Goal: Obtain resource: Obtain resource

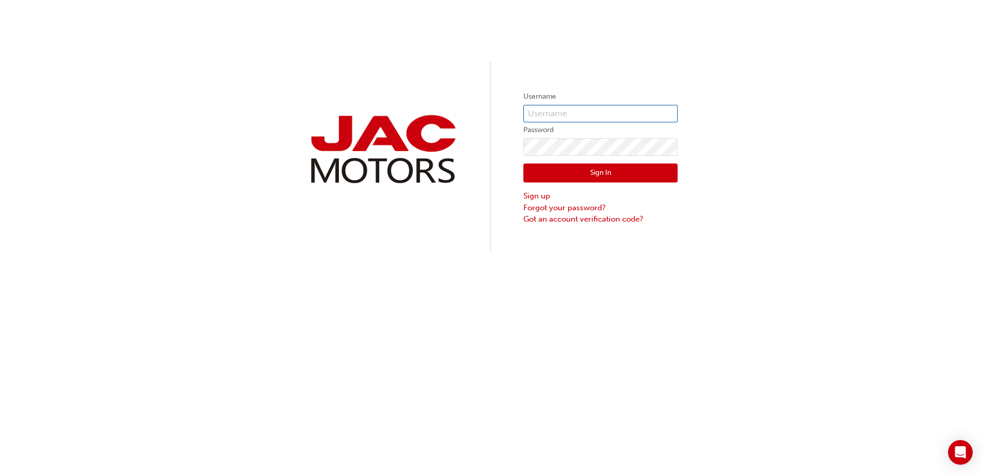
click at [546, 118] on input "text" at bounding box center [600, 113] width 154 height 17
type input "GB0401"
click button "Sign In" at bounding box center [600, 173] width 154 height 20
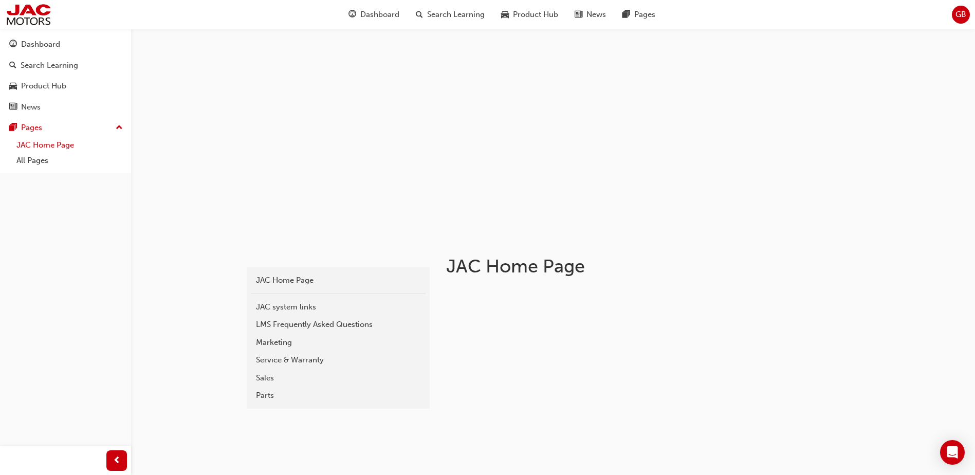
click at [25, 144] on link "JAC Home Page" at bounding box center [69, 145] width 115 height 16
click at [263, 362] on div "Service & Warranty" at bounding box center [338, 360] width 164 height 12
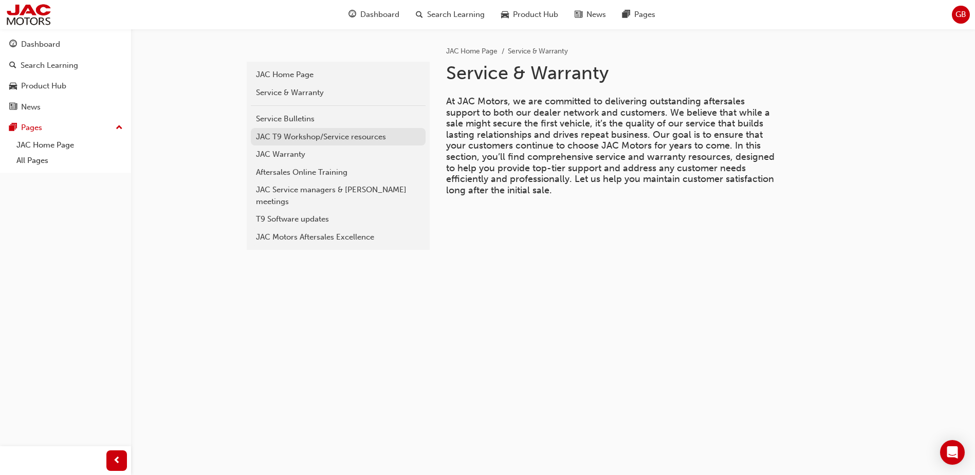
click at [261, 137] on div "JAC T9 Workshop/Service resources" at bounding box center [338, 137] width 164 height 12
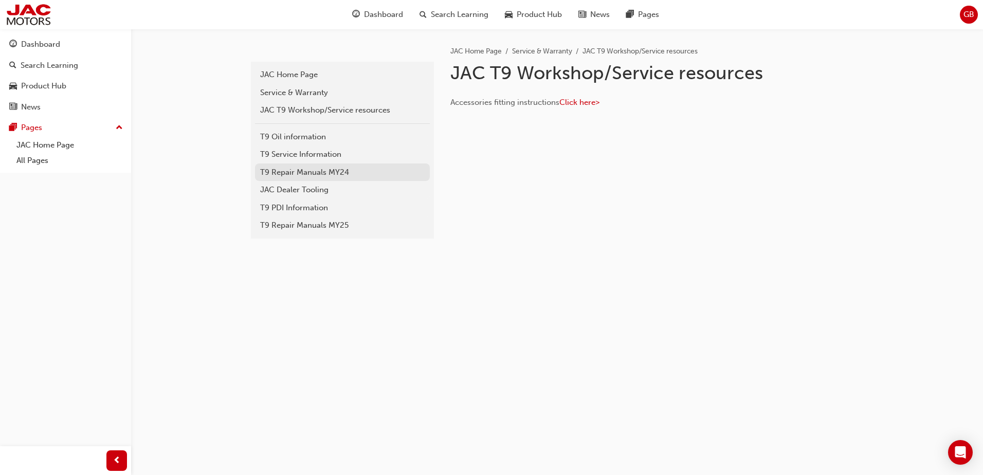
click at [272, 178] on link "T9 Repair Manuals MY24" at bounding box center [342, 172] width 175 height 18
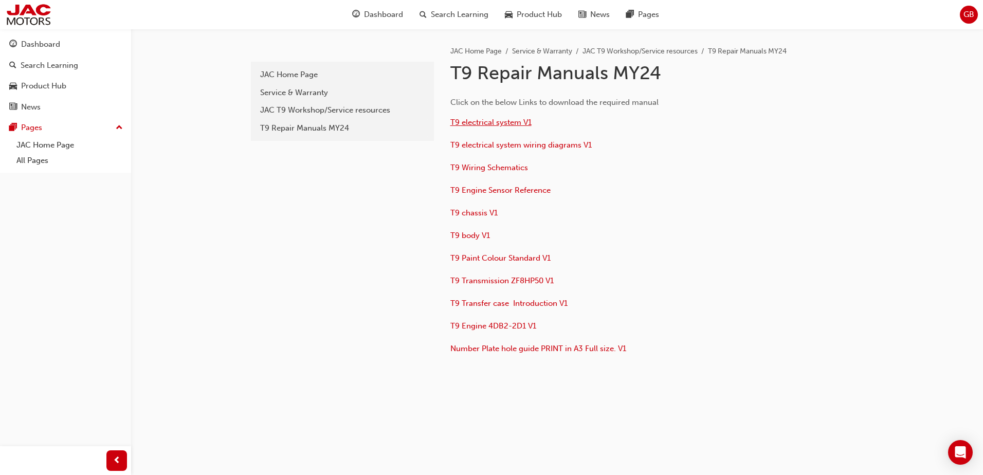
click at [467, 123] on span "T9 electrical system V1" at bounding box center [490, 122] width 81 height 9
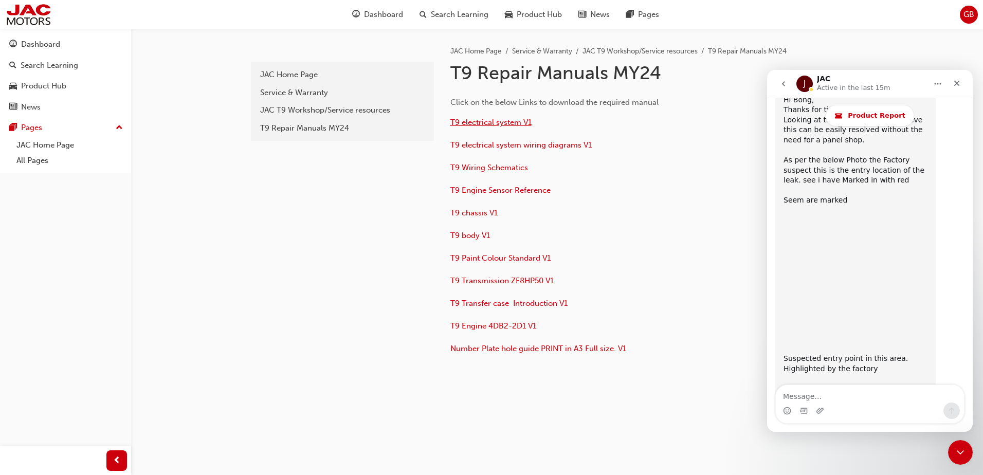
scroll to position [6687, 0]
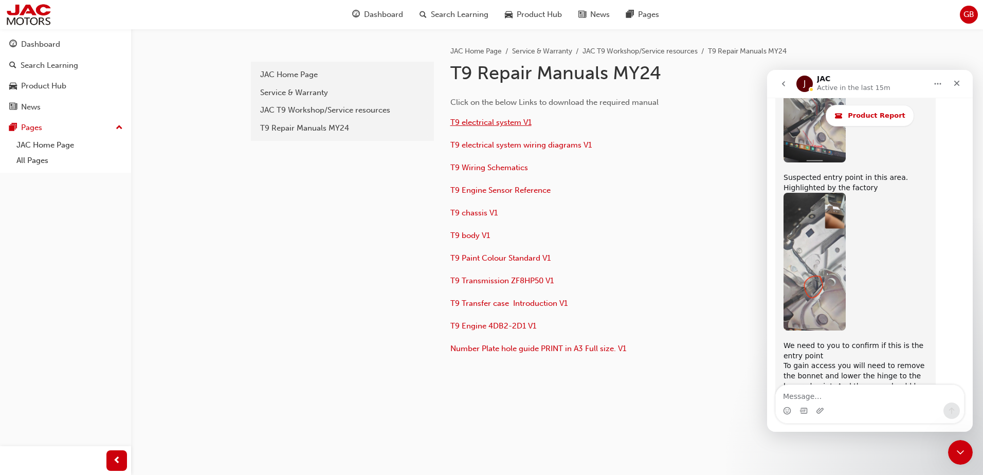
click at [472, 122] on span "T9 electrical system V1" at bounding box center [490, 122] width 81 height 9
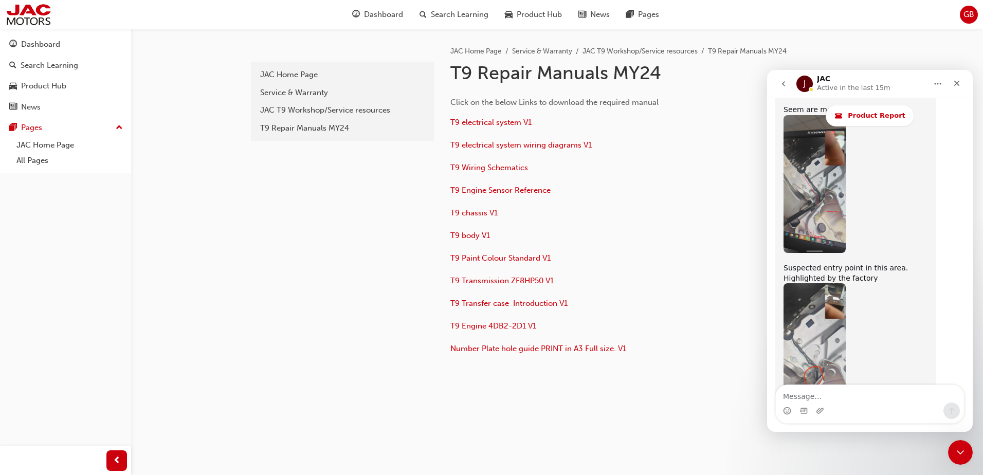
scroll to position [6687, 0]
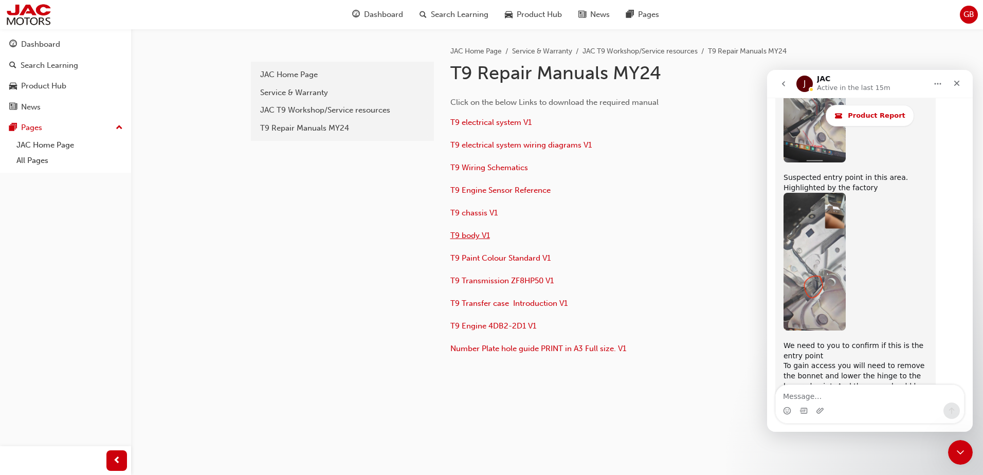
click at [468, 237] on span "T9 body V1" at bounding box center [470, 235] width 40 height 9
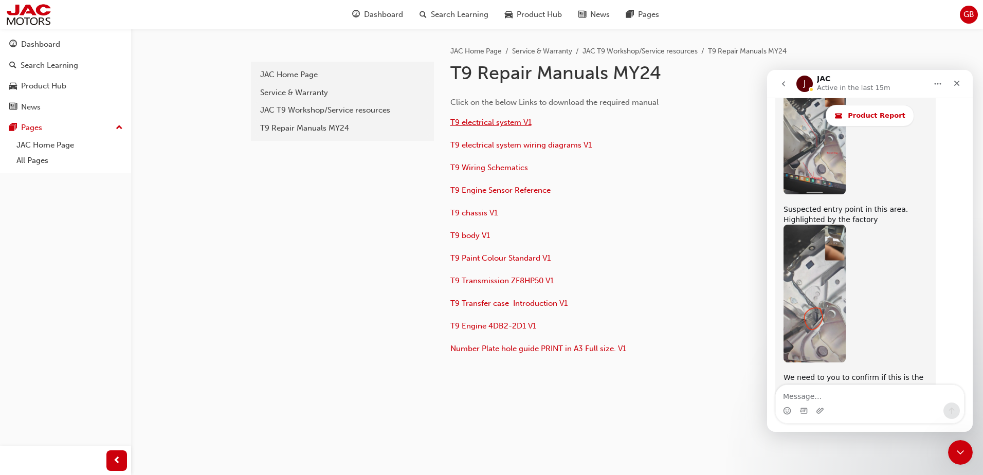
scroll to position [6687, 0]
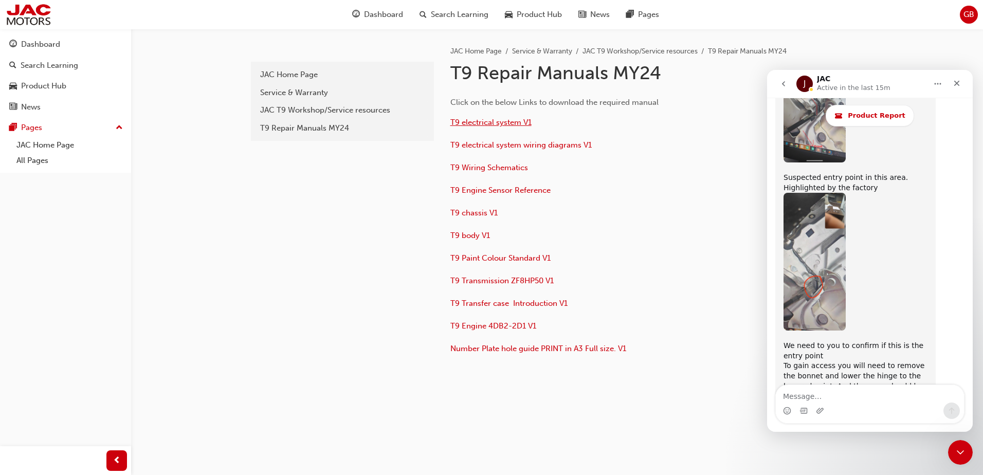
click at [464, 122] on span "T9 electrical system V1" at bounding box center [490, 122] width 81 height 9
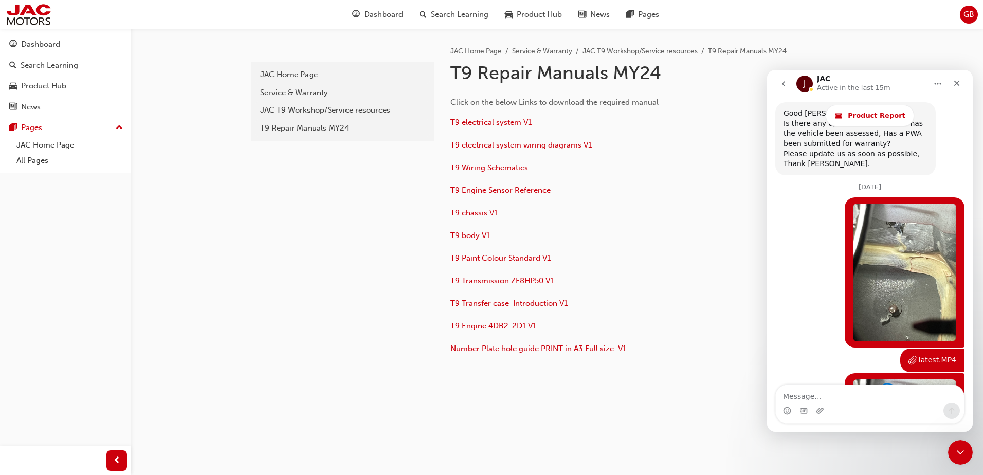
scroll to position [6229, 0]
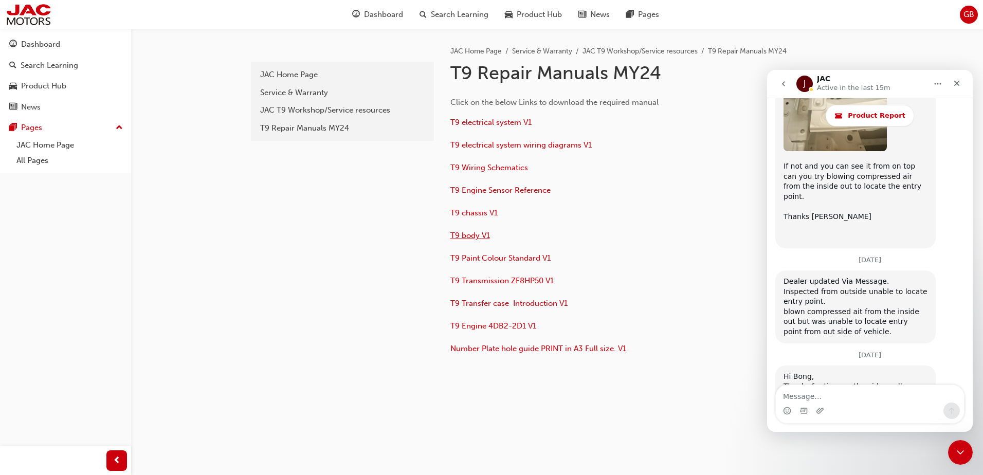
click at [470, 234] on span "T9 body V1" at bounding box center [470, 235] width 40 height 9
